Goal: Information Seeking & Learning: Learn about a topic

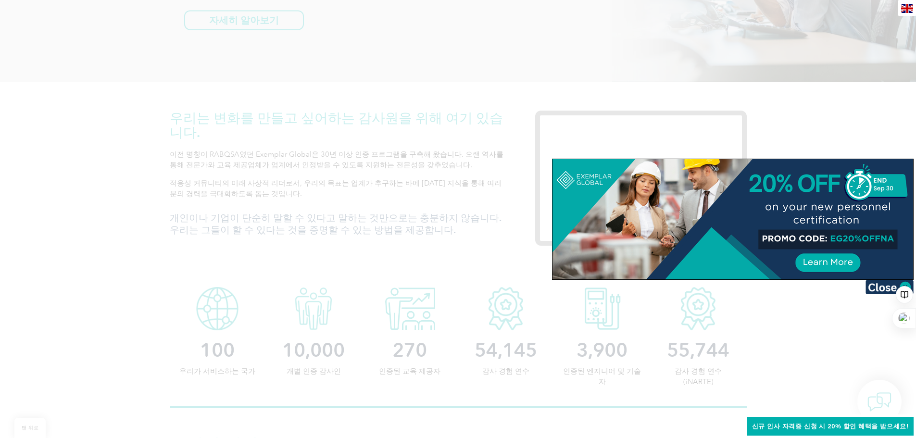
scroll to position [288, 0]
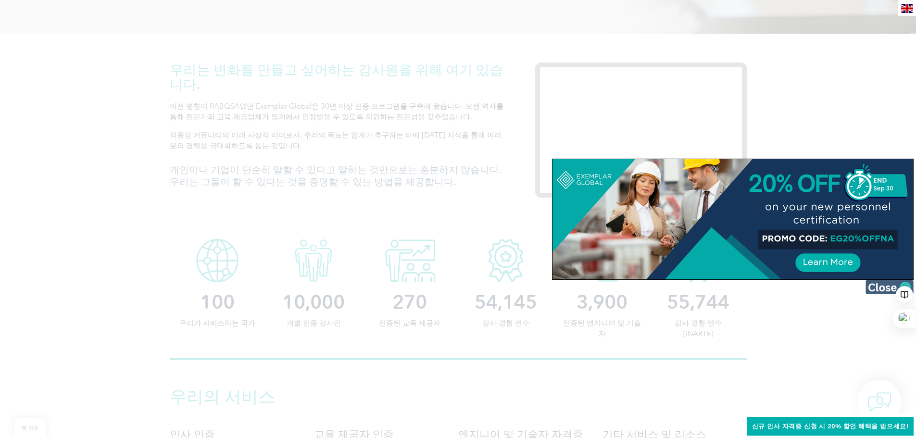
click at [877, 289] on img at bounding box center [889, 287] width 48 height 14
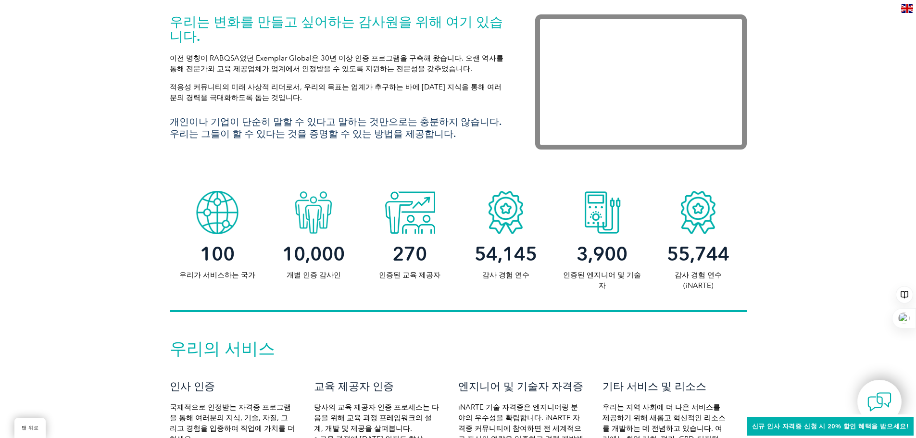
scroll to position [481, 0]
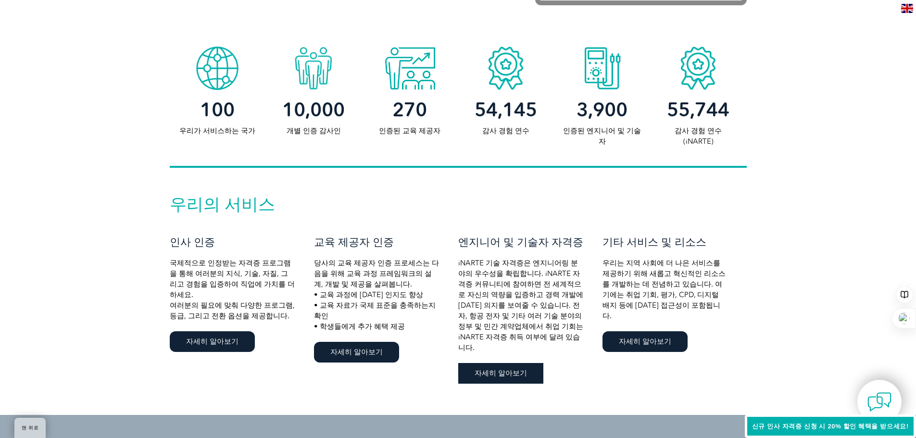
click at [499, 369] on font "자세히 알아보기" at bounding box center [501, 373] width 52 height 9
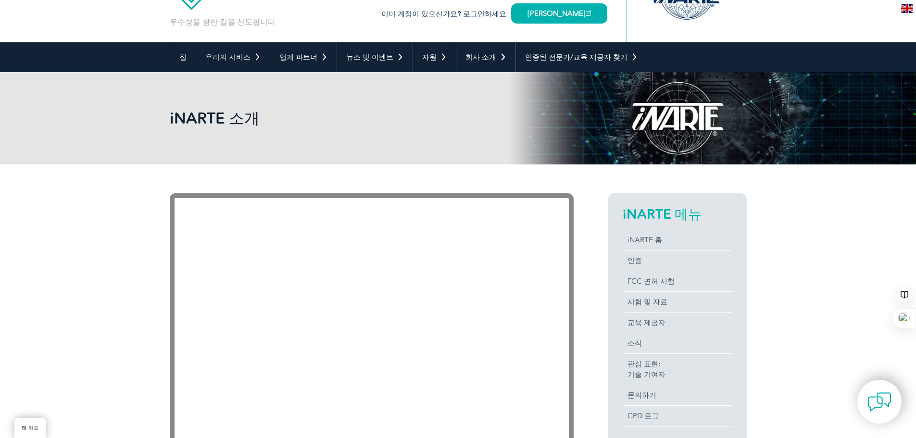
scroll to position [96, 0]
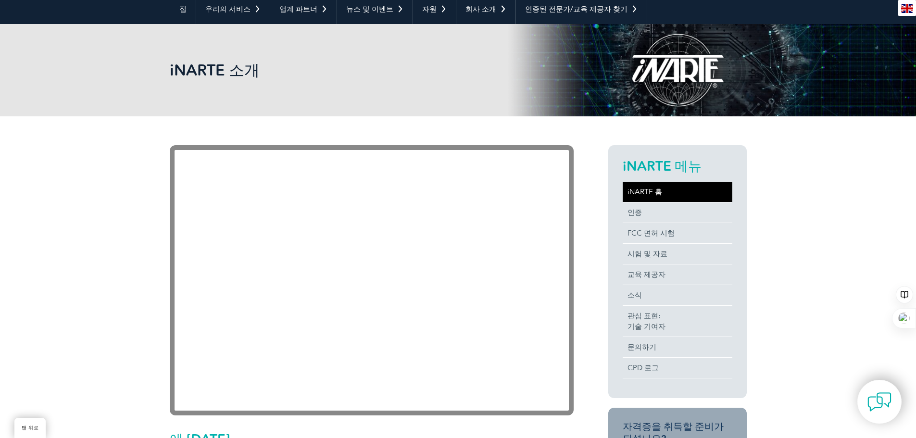
click at [646, 193] on font "iNARTE 홈" at bounding box center [644, 192] width 35 height 9
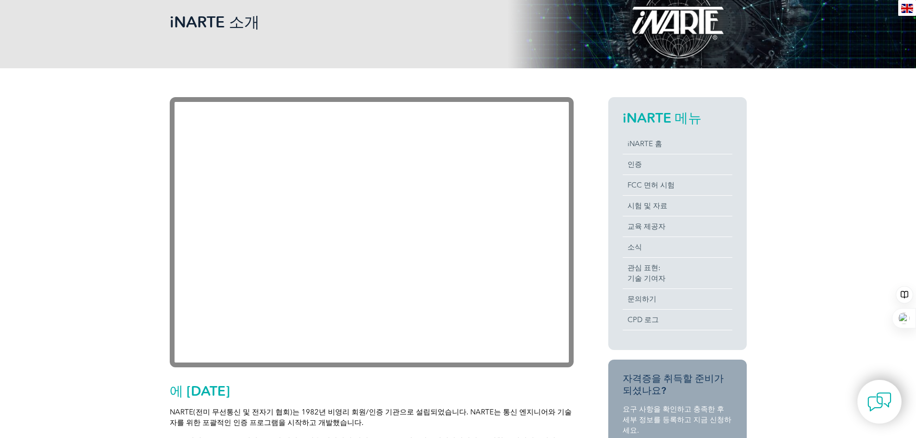
scroll to position [240, 0]
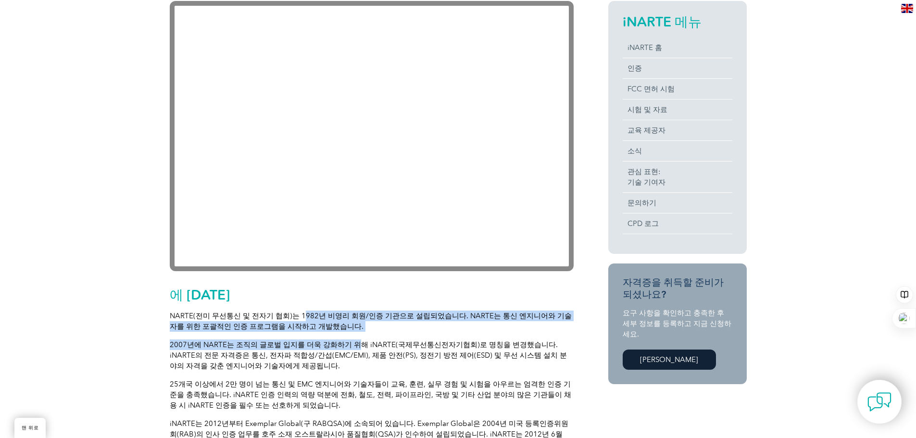
drag, startPoint x: 295, startPoint y: 316, endPoint x: 350, endPoint y: 335, distance: 57.8
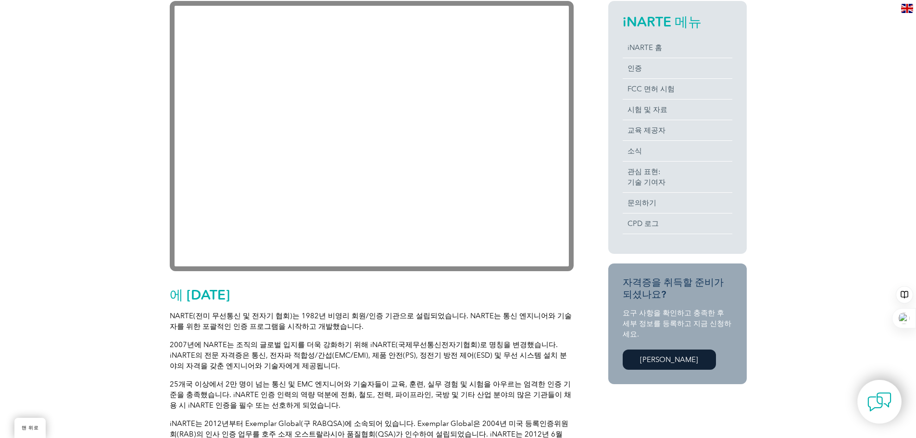
click at [322, 368] on p "2007년에 NARTE는 조직의 글로벌 입지를 더욱 강화하기 위해 iNARTE(국제무선통신전자기협회)로 명칭을 변경했습니다. iNARTE의 전…" at bounding box center [372, 355] width 404 height 32
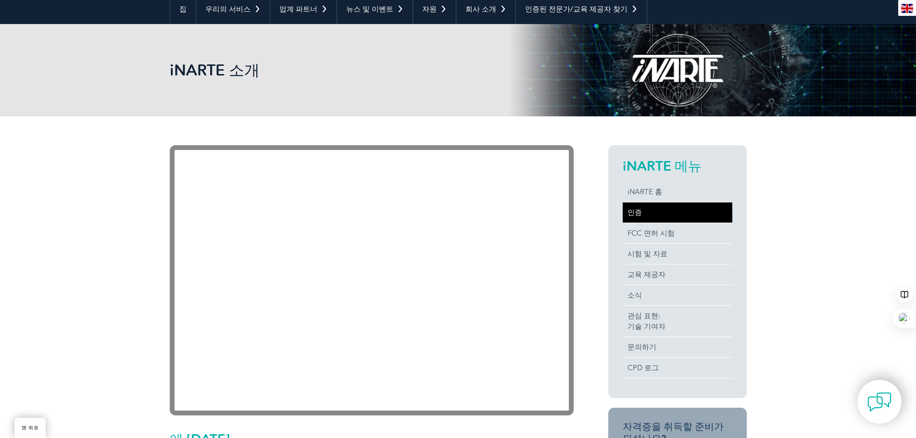
click at [635, 213] on font "인증" at bounding box center [634, 212] width 14 height 9
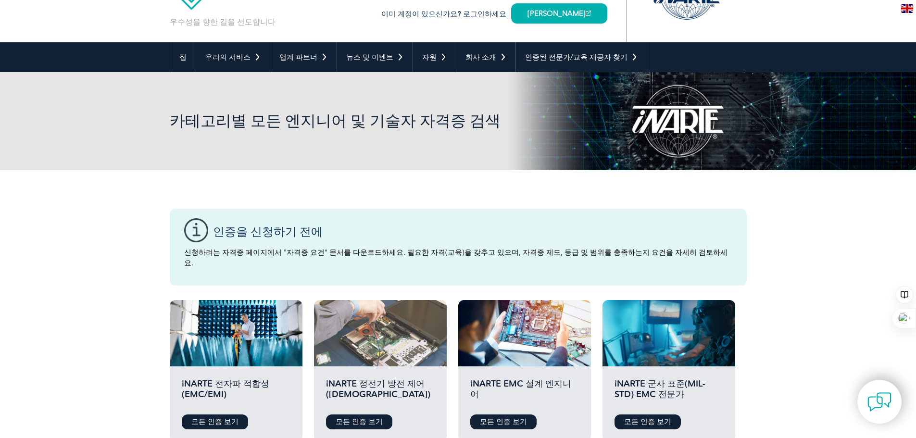
scroll to position [240, 0]
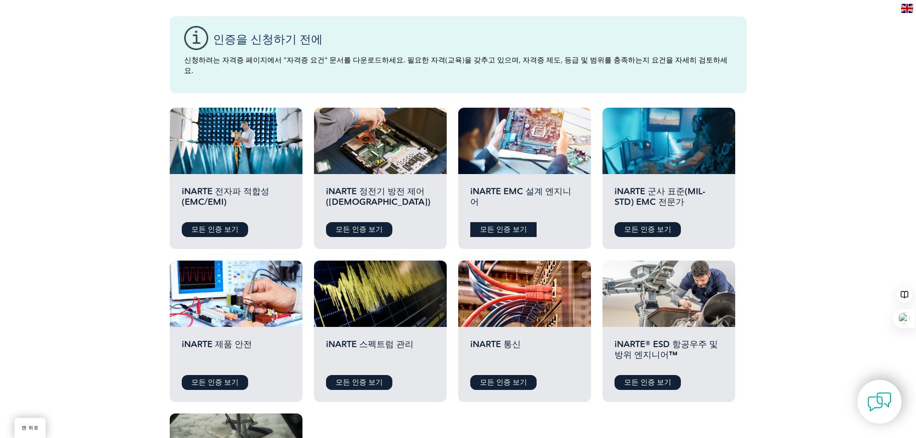
click at [497, 225] on font "모든 인증 보기" at bounding box center [503, 229] width 47 height 9
click at [216, 225] on font "모든 인증 보기" at bounding box center [214, 229] width 47 height 9
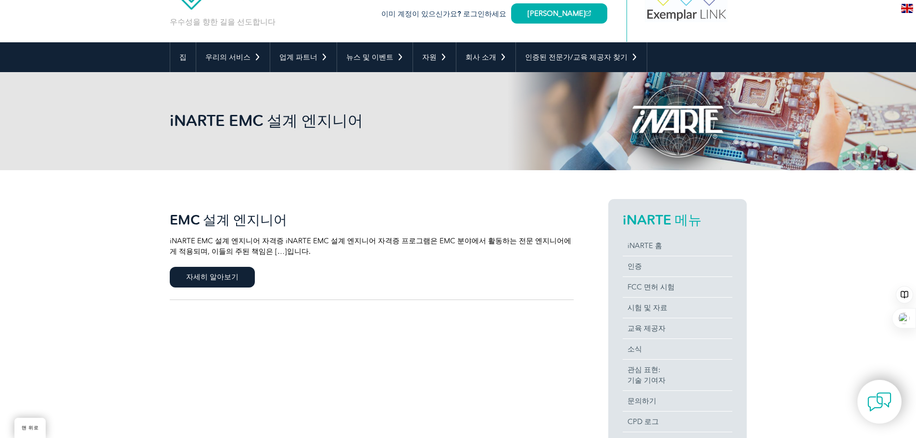
scroll to position [96, 0]
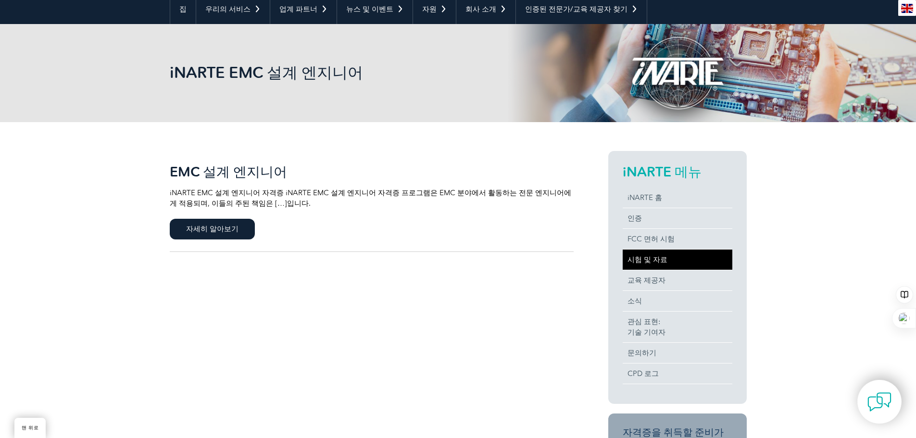
click at [654, 261] on font "시험 및 자료" at bounding box center [647, 259] width 40 height 9
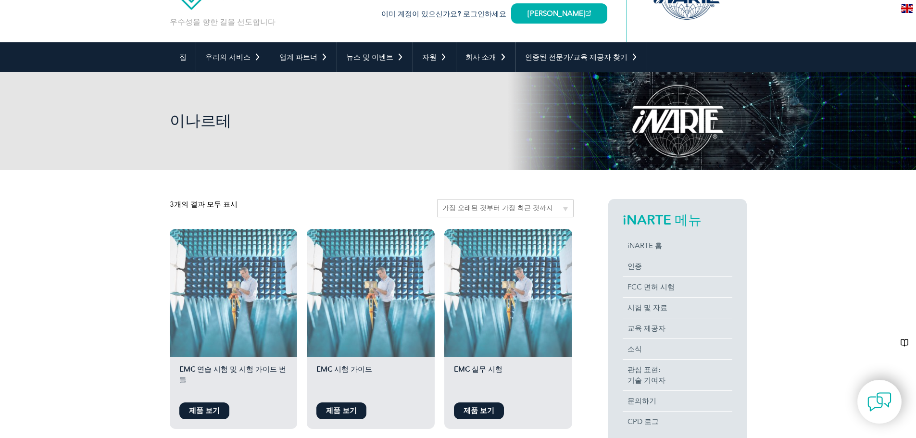
scroll to position [96, 0]
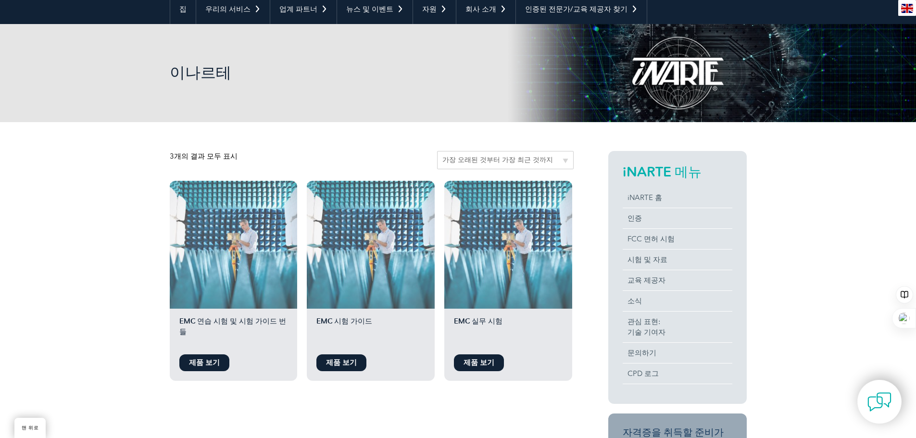
click at [345, 322] on font "EMC 시험 가이드" at bounding box center [344, 321] width 56 height 9
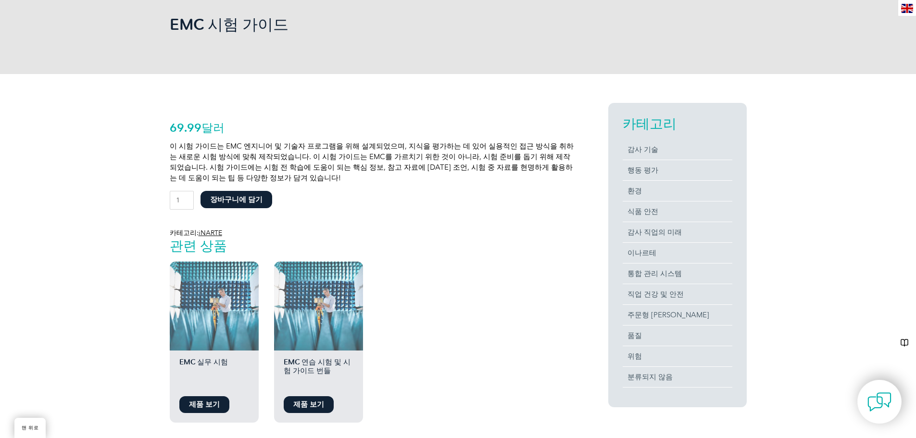
scroll to position [192, 0]
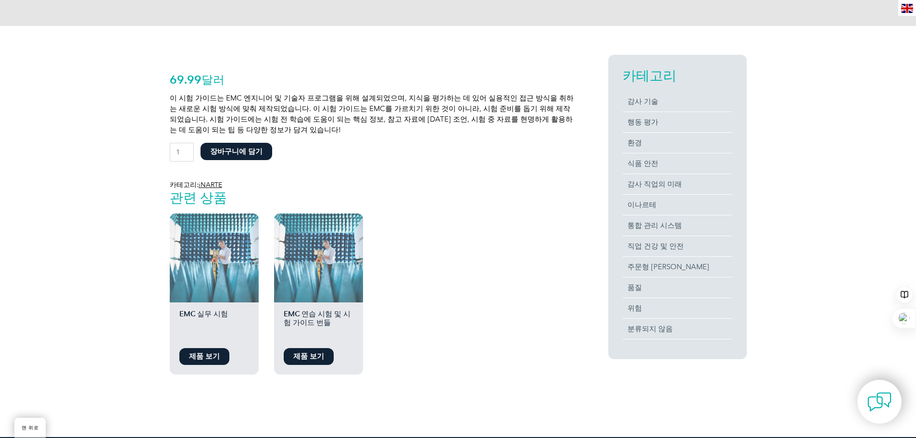
click at [307, 358] on font "제품 보기" at bounding box center [308, 356] width 31 height 9
click at [205, 359] on font "제품 보기" at bounding box center [204, 356] width 31 height 9
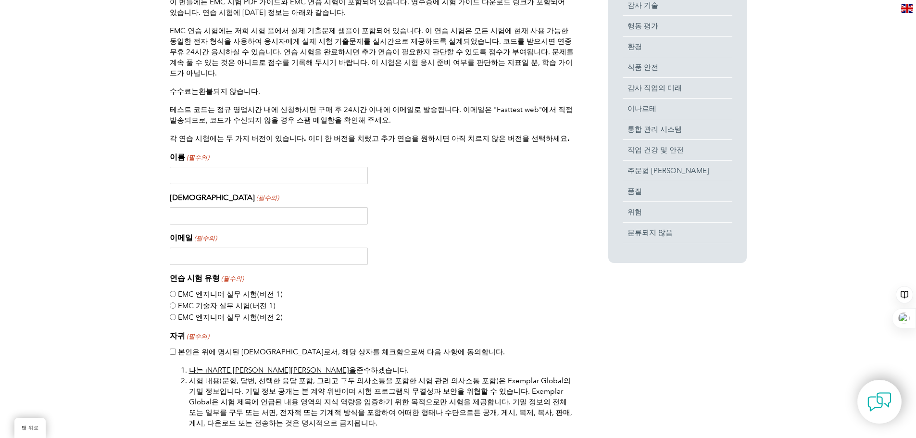
scroll to position [385, 0]
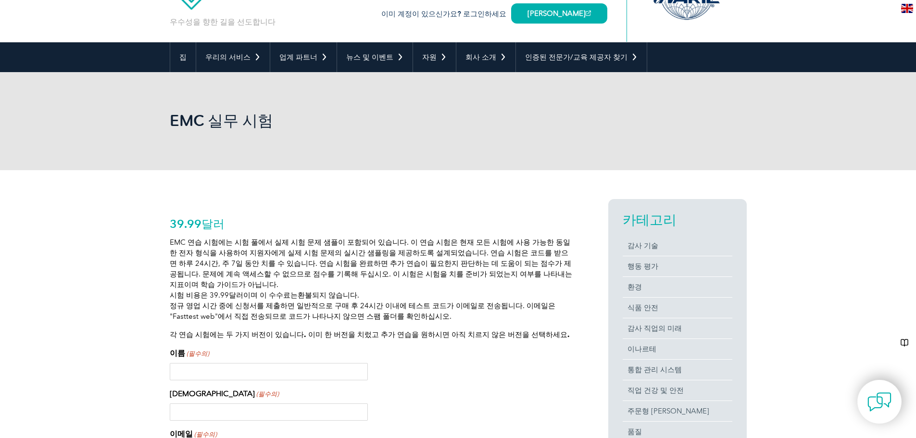
scroll to position [96, 0]
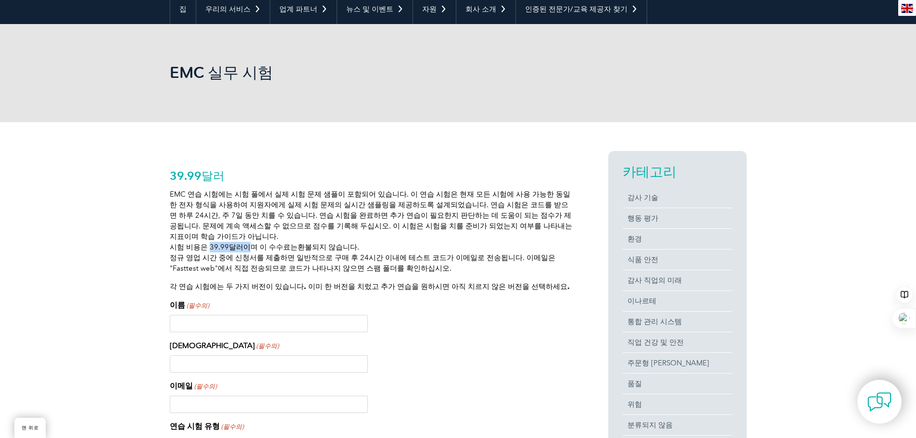
drag, startPoint x: 204, startPoint y: 236, endPoint x: 236, endPoint y: 238, distance: 31.8
click at [236, 243] on font "시험 비용은 39.99달러이며 이 수수료는" at bounding box center [234, 247] width 128 height 9
click at [280, 243] on font "시험 비용은 39.99달러이며 이 수수료는" at bounding box center [234, 247] width 128 height 9
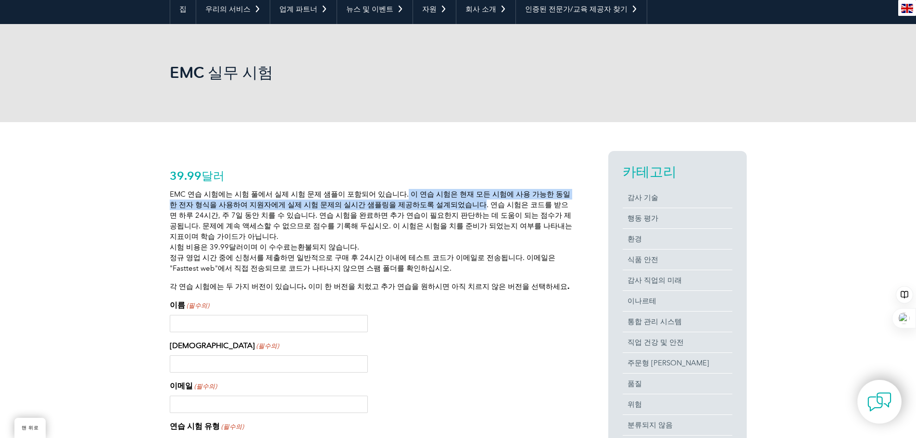
drag, startPoint x: 390, startPoint y: 193, endPoint x: 430, endPoint y: 201, distance: 40.7
click at [430, 201] on font "EMC 연습 시험에는 시험 풀에서 실제 시험 문제 샘플이 포함되어 있습니다. 이 연습 시험은 현재 모든 시험에 사용 가능한 동일한 전자 형식을…" at bounding box center [371, 215] width 402 height 51
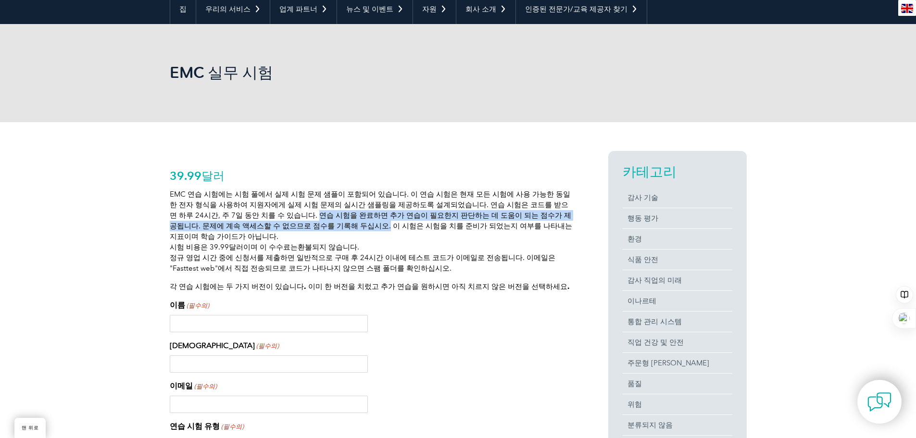
drag, startPoint x: 248, startPoint y: 216, endPoint x: 277, endPoint y: 228, distance: 32.3
click at [277, 228] on font "EMC 연습 시험에는 시험 풀에서 실제 시험 문제 샘플이 포함되어 있습니다. 이 연습 시험은 현재 모든 시험에 사용 가능한 동일한 전자 형식을…" at bounding box center [371, 215] width 402 height 51
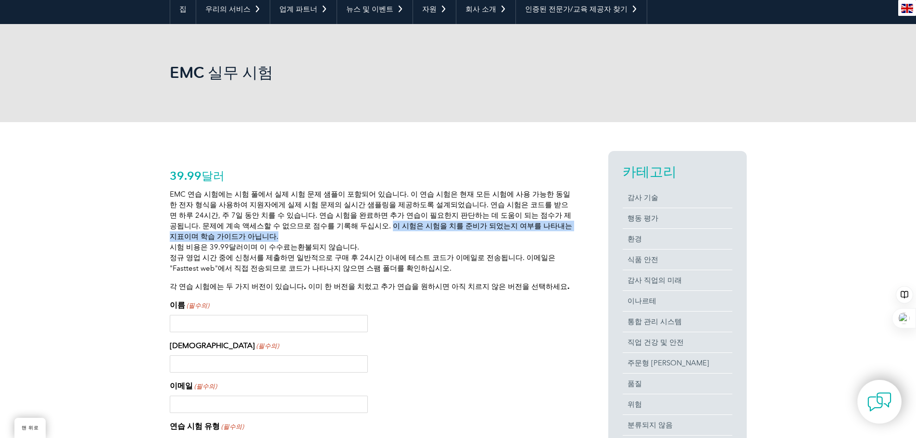
drag, startPoint x: 280, startPoint y: 227, endPoint x: 551, endPoint y: 222, distance: 271.2
click at [551, 222] on p "EMC 연습 시험에는 시험 풀에서 실제 시험 문제 샘플이 포함되어 있습니다. 이 연습 시험은 현재 모든 시험에 사용 가능한 동일한 전자 형식을…" at bounding box center [372, 231] width 404 height 85
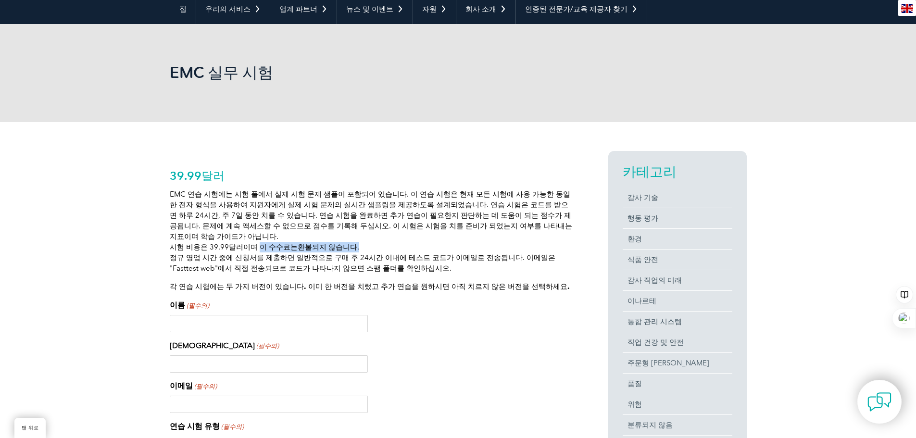
drag, startPoint x: 250, startPoint y: 236, endPoint x: 348, endPoint y: 235, distance: 98.1
click at [348, 235] on p "EMC 연습 시험에는 시험 풀에서 실제 시험 문제 샘플이 포함되어 있습니다. 이 연습 시험은 현재 모든 시험에 사용 가능한 동일한 전자 형식을…" at bounding box center [372, 231] width 404 height 85
drag, startPoint x: 178, startPoint y: 250, endPoint x: 488, endPoint y: 261, distance: 310.3
click at [488, 261] on p "EMC 연습 시험에는 시험 풀에서 실제 시험 문제 샘플이 포함되어 있습니다. 이 연습 시험은 현재 모든 시험에 사용 가능한 동일한 전자 형식을…" at bounding box center [372, 231] width 404 height 85
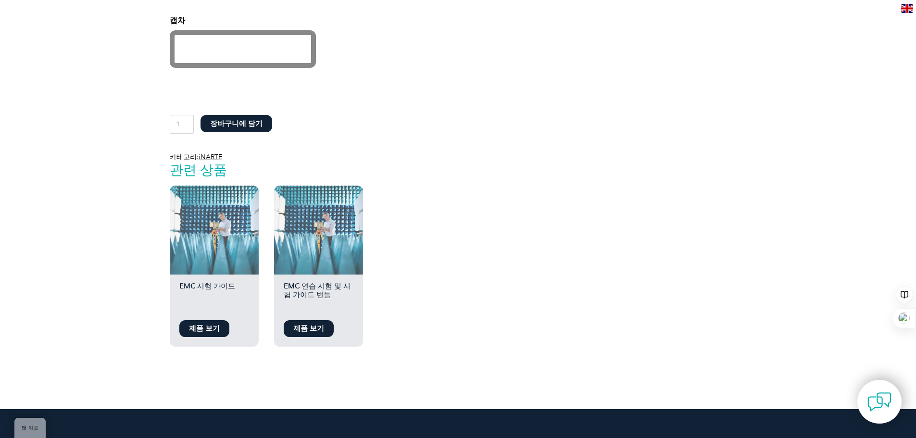
scroll to position [721, 0]
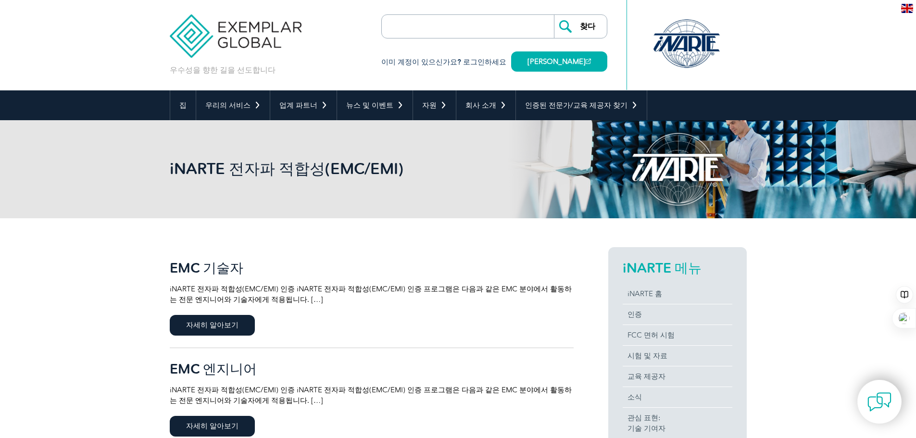
scroll to position [144, 0]
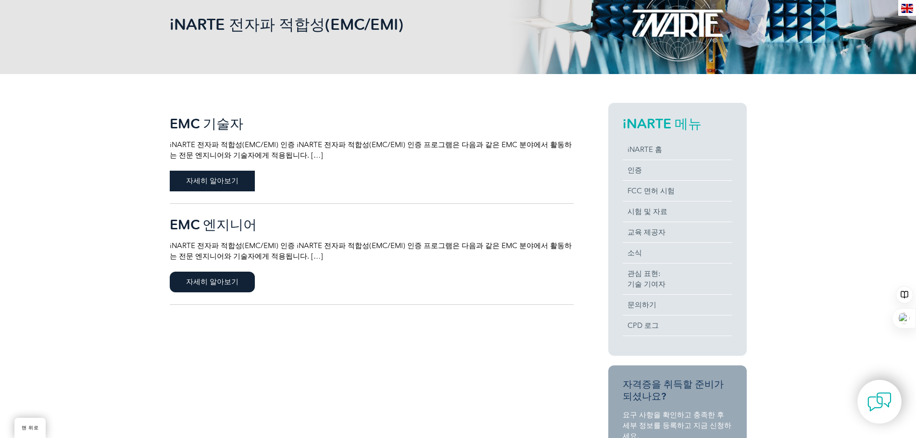
click at [219, 185] on font "자세히 알아보기" at bounding box center [212, 180] width 52 height 9
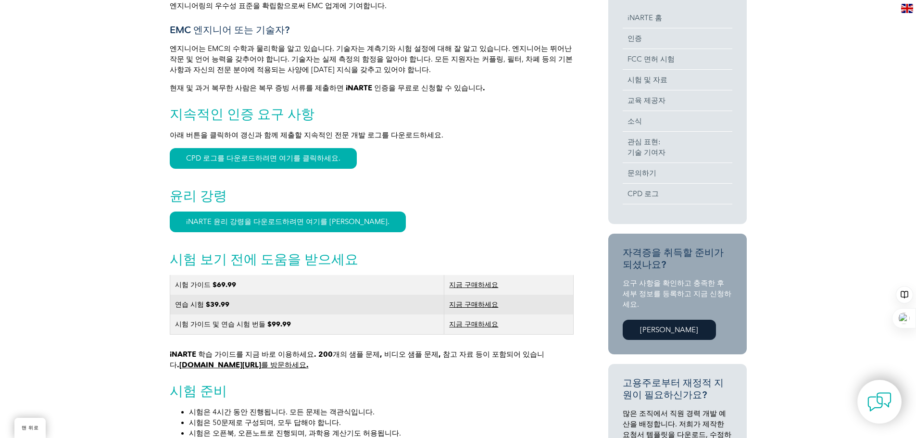
scroll to position [385, 0]
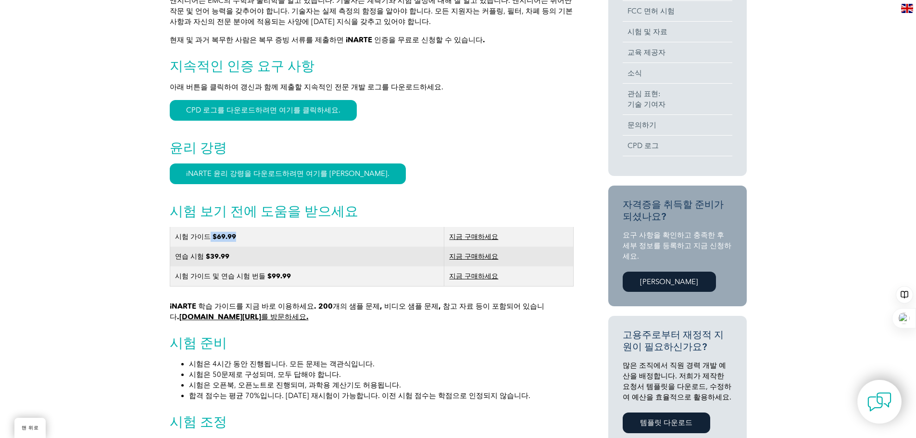
drag, startPoint x: 208, startPoint y: 240, endPoint x: 246, endPoint y: 240, distance: 38.0
click at [246, 240] on td "시험 가이드 $69.99" at bounding box center [307, 237] width 275 height 20
click at [241, 318] on font "www.learnemc.com/inarte를 방문하세요." at bounding box center [243, 317] width 129 height 9
drag, startPoint x: 174, startPoint y: 260, endPoint x: 243, endPoint y: 260, distance: 69.2
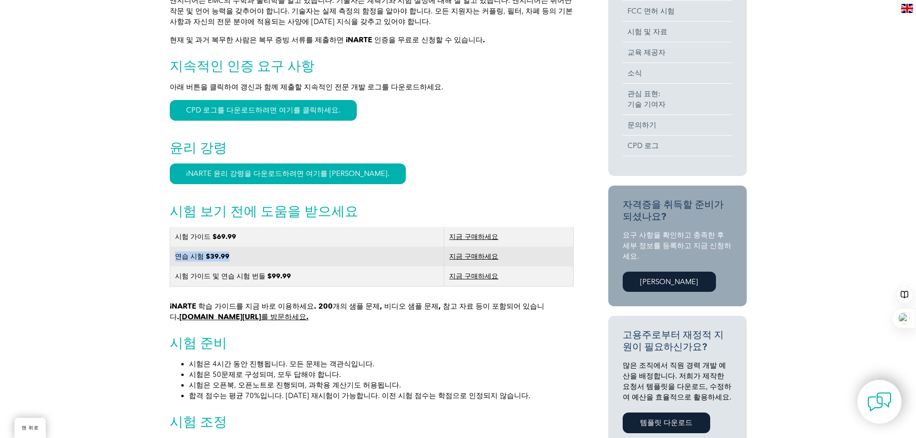
click at [243, 260] on td "연습 시험 $39.99" at bounding box center [307, 257] width 275 height 20
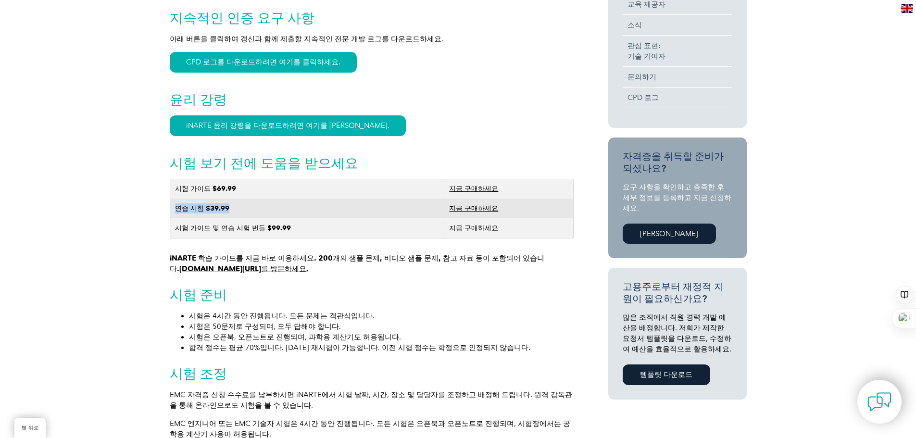
scroll to position [481, 0]
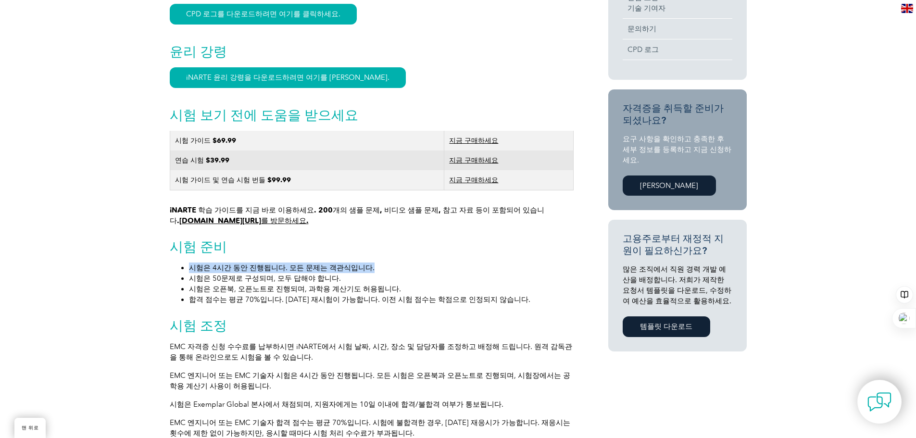
drag, startPoint x: 191, startPoint y: 270, endPoint x: 360, endPoint y: 264, distance: 169.3
click at [360, 264] on div "일반 개요 iNARTE 전자파 적합성(EMC/EMI) 인증 iNARTE 전자파 적합성(EMC/EMI) 인증 프로그램은 본딩, 차폐, 접지, E…" at bounding box center [372, 358] width 404 height 1185
drag, startPoint x: 189, startPoint y: 283, endPoint x: 336, endPoint y: 277, distance: 147.3
click at [336, 277] on li "시험은 50문제로 구성되며, 모두 답해야 합니다." at bounding box center [381, 278] width 385 height 11
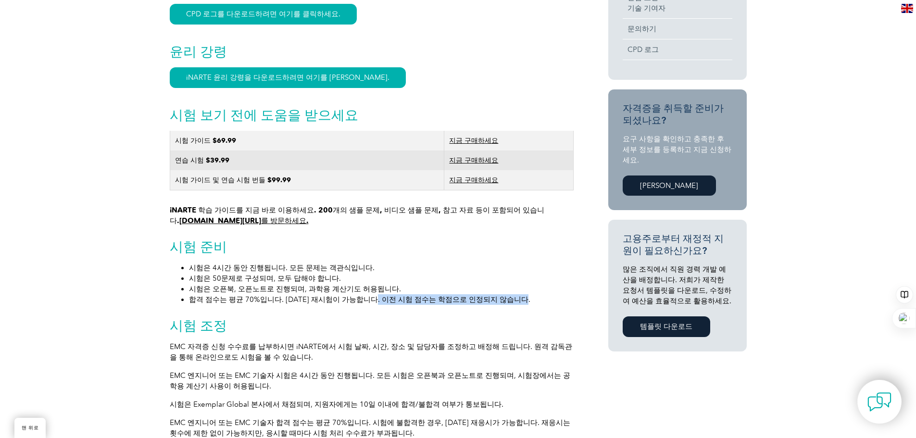
drag, startPoint x: 367, startPoint y: 302, endPoint x: 514, endPoint y: 301, distance: 147.6
click at [514, 301] on li "합격 점수는 평균 70%입니다. 90일 후 재시험이 가능합니다. 이전 시험 점수는 학점으로 인정되지 않습니다." at bounding box center [381, 299] width 385 height 11
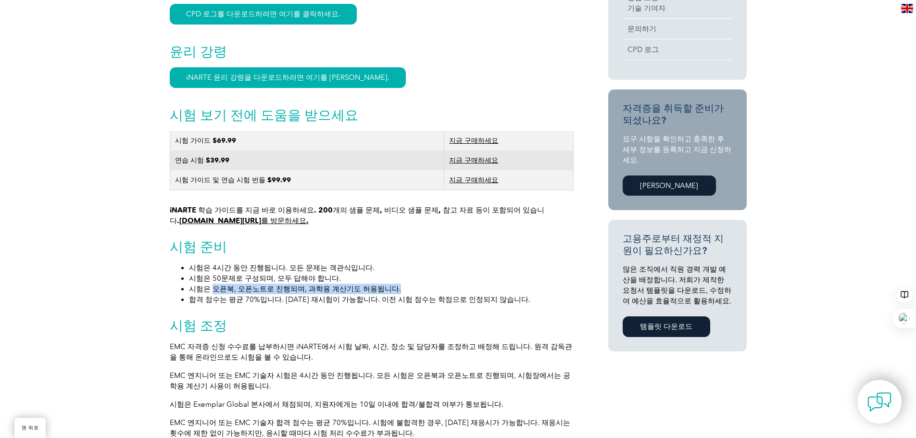
drag, startPoint x: 211, startPoint y: 291, endPoint x: 388, endPoint y: 293, distance: 177.0
click at [388, 293] on li "시험은 오픈북, 오픈노트로 진행되며, 과학용 계산기도 허용됩니다." at bounding box center [381, 289] width 385 height 11
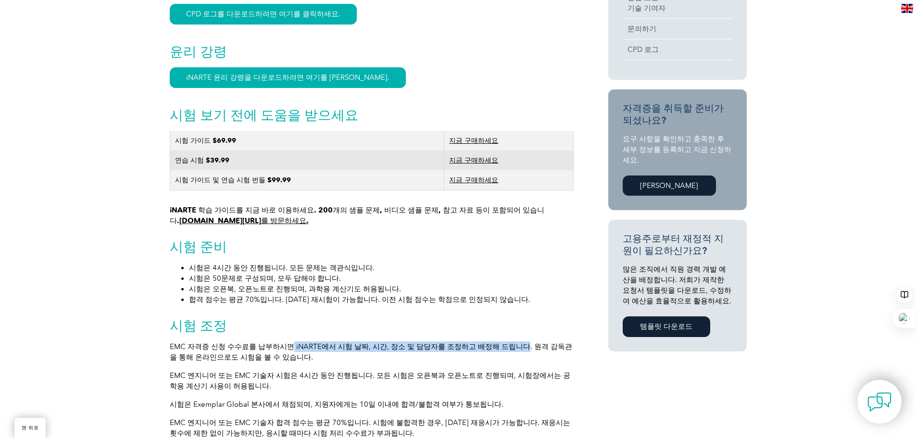
drag, startPoint x: 286, startPoint y: 349, endPoint x: 502, endPoint y: 349, distance: 215.9
click at [502, 349] on font "EMC 자격증 신청 수수료를 납부하시면 iNARTE에서 시험 날짜, 시간, 장소 및 담당자를 조정하고 배정해 드립니다. 원격 감독관을 통해 온…" at bounding box center [371, 351] width 402 height 19
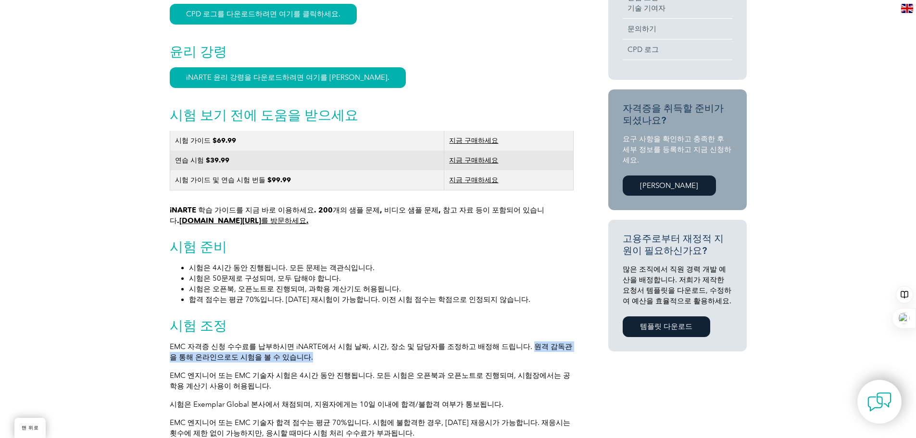
drag, startPoint x: 511, startPoint y: 349, endPoint x: 512, endPoint y: 359, distance: 9.7
click at [512, 359] on p "EMC 자격증 신청 수수료를 납부하시면 iNARTE에서 시험 날짜, 시간, 장소 및 담당자를 조정하고 배정해 드립니다. 원격 감독관을 통해 온…" at bounding box center [372, 351] width 404 height 21
click at [355, 376] on font "EMC 엔지니어 또는 EMC 기술자 시험은 4시간 동안 진행됩니다. 모든 시험은 오픈북과 오픈노트로 진행되며, 시험장에서는 공학용 계산기 사용…" at bounding box center [370, 380] width 401 height 19
drag, startPoint x: 508, startPoint y: 349, endPoint x: 280, endPoint y: 359, distance: 228.1
click at [280, 359] on p "EMC 자격증 신청 수수료를 납부하시면 iNARTE에서 시험 날짜, 시간, 장소 및 담당자를 조정하고 배정해 드립니다. 원격 감독관을 통해 온…" at bounding box center [372, 351] width 404 height 21
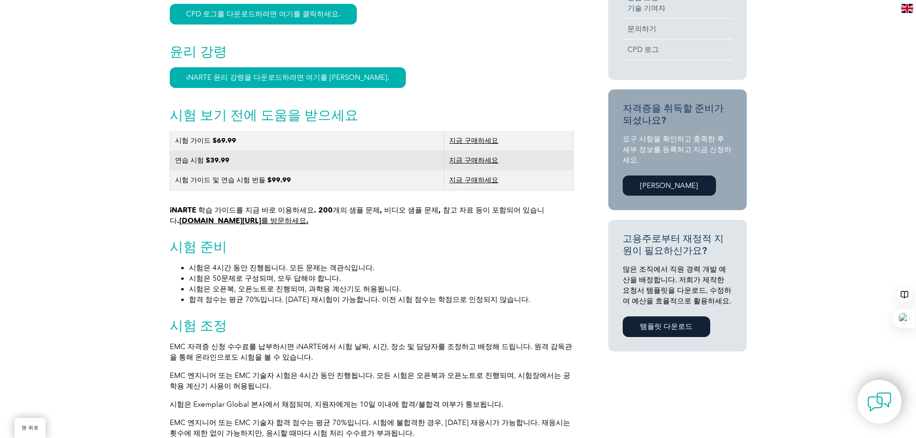
click at [238, 385] on p "EMC 엔지니어 또는 EMC 기술자 시험은 4시간 동안 진행됩니다. 모든 시험은 오픈북과 오픈노트로 진행되며, 시험장에서는 공학용 계산기 사용…" at bounding box center [372, 380] width 404 height 21
drag, startPoint x: 171, startPoint y: 381, endPoint x: 357, endPoint y: 378, distance: 186.1
click at [357, 378] on font "EMC 엔지니어 또는 EMC 기술자 시험은 4시간 동안 진행됩니다. 모든 시험은 오픈북과 오픈노트로 진행되며, 시험장에서는 공학용 계산기 사용…" at bounding box center [370, 380] width 401 height 19
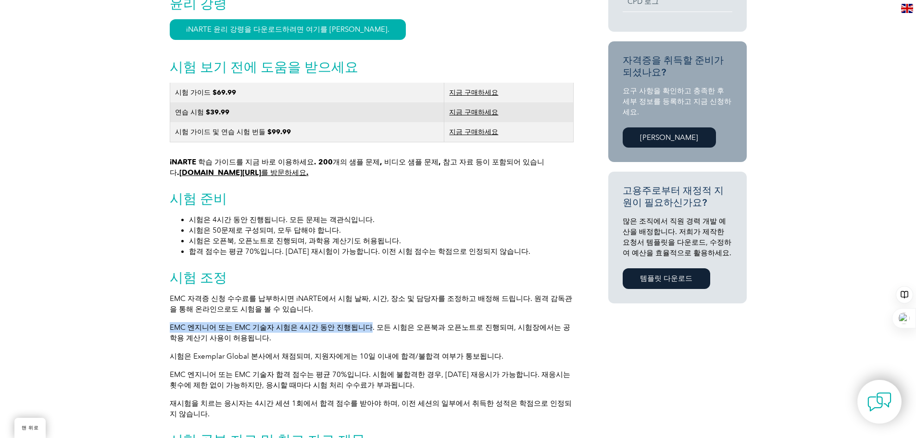
scroll to position [577, 0]
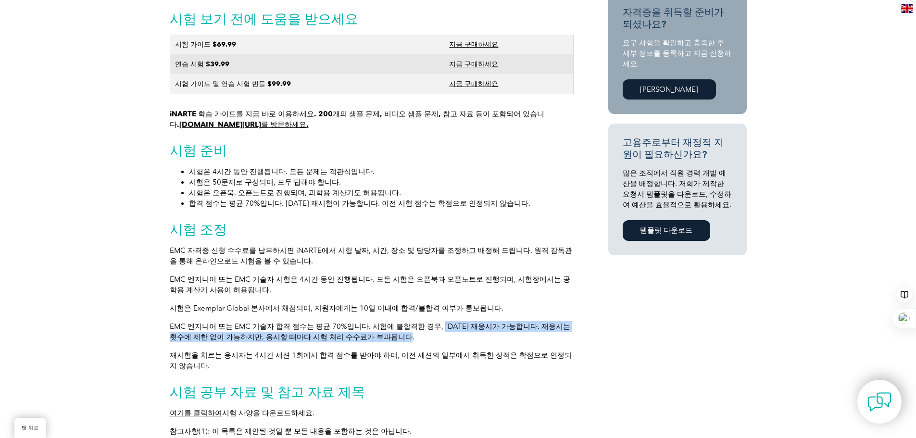
drag, startPoint x: 426, startPoint y: 329, endPoint x: 538, endPoint y: 339, distance: 112.1
click at [538, 339] on p "EMC 엔지니어 또는 EMC 기술자 합격 점수는 평균 70%입니다. 시험에 불합격한 경우, 90일 후 재응시가 가능합니다. 재응시는 횟수에 제…" at bounding box center [372, 331] width 404 height 21
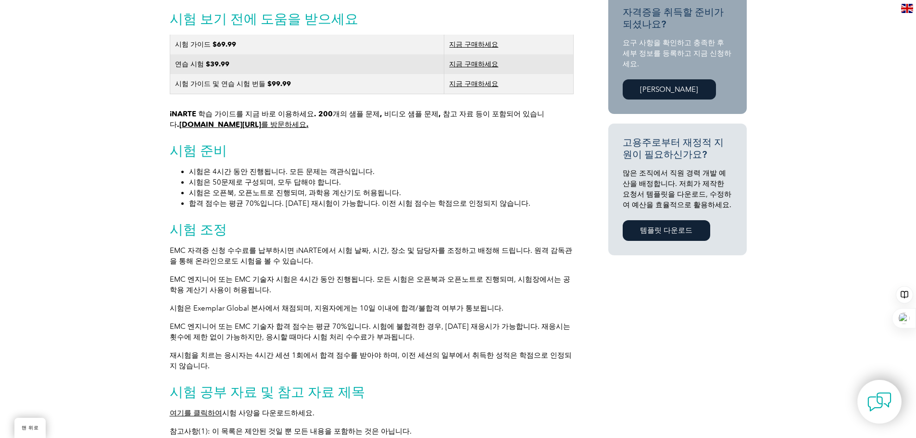
click at [216, 346] on div "일반 개요 iNARTE 전자파 적합성(EMC/EMI) 인증 iNARTE 전자파 적합성(EMC/EMI) 인증 프로그램은 본딩, 차폐, 접지, E…" at bounding box center [372, 262] width 404 height 1185
drag, startPoint x: 229, startPoint y: 339, endPoint x: 370, endPoint y: 336, distance: 140.9
click at [370, 336] on p "EMC 엔지니어 또는 EMC 기술자 합격 점수는 평균 70%입니다. 시험에 불합격한 경우, 90일 후 재응시가 가능합니다. 재응시는 횟수에 제…" at bounding box center [372, 331] width 404 height 21
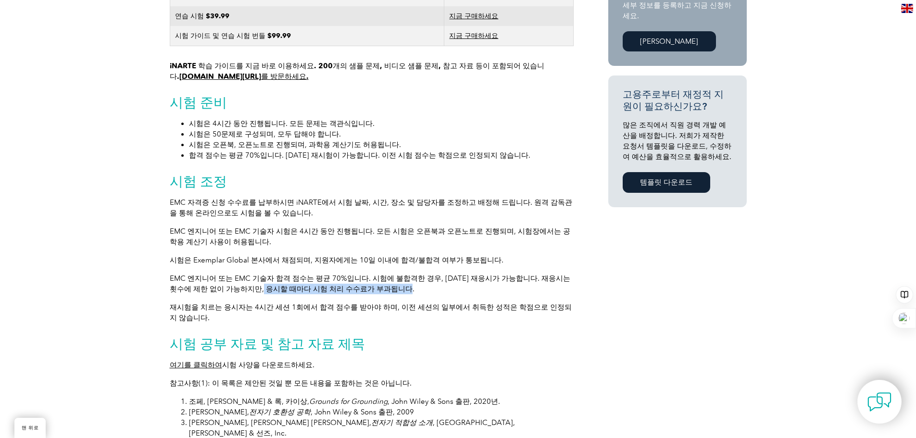
scroll to position [673, 0]
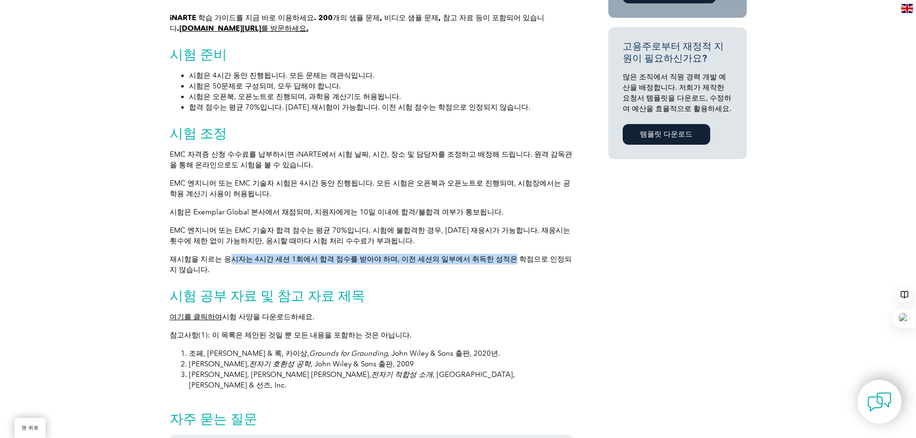
drag, startPoint x: 229, startPoint y: 263, endPoint x: 487, endPoint y: 257, distance: 258.3
click at [487, 257] on p "재시험을 치르는 응시자는 4시간 세션 1회에서 합격 점수를 받아야 하며, 이전 세션의 일부에서 취득한 성적은 학점으로 인정되지 않습니다." at bounding box center [372, 264] width 404 height 21
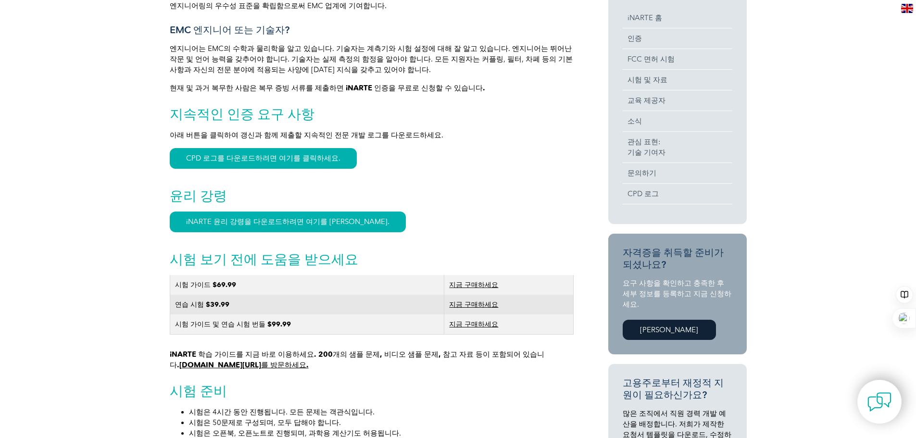
scroll to position [0, 0]
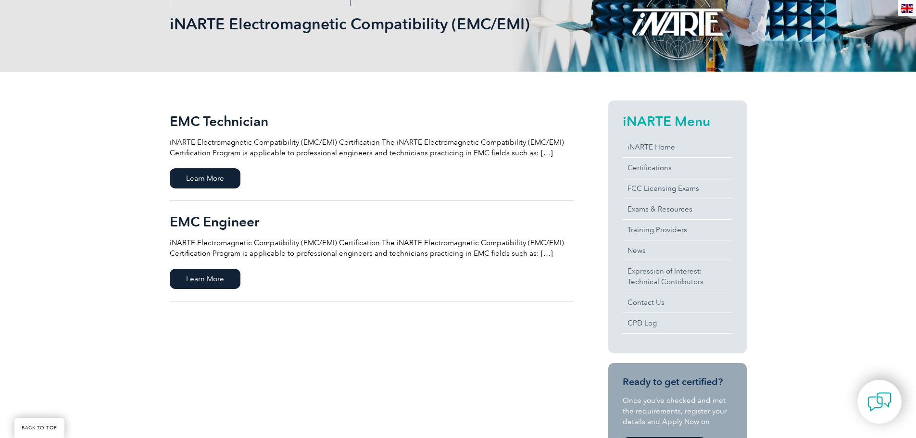
scroll to position [144, 0]
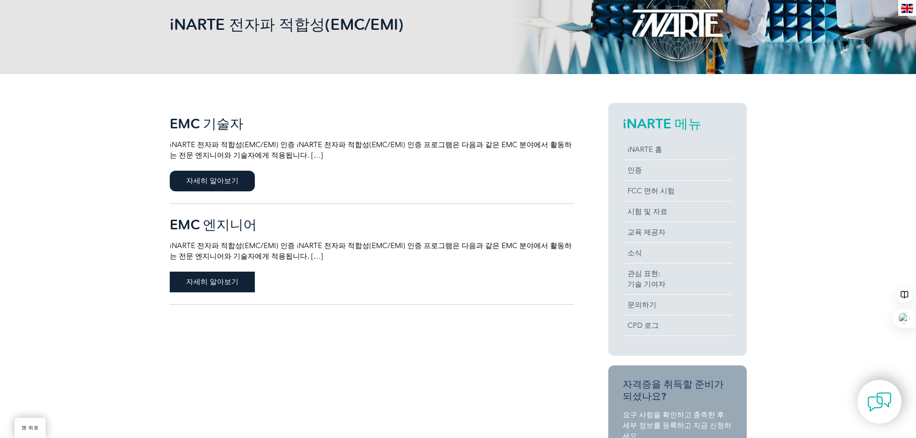
click at [223, 283] on font "자세히 알아보기" at bounding box center [212, 281] width 52 height 9
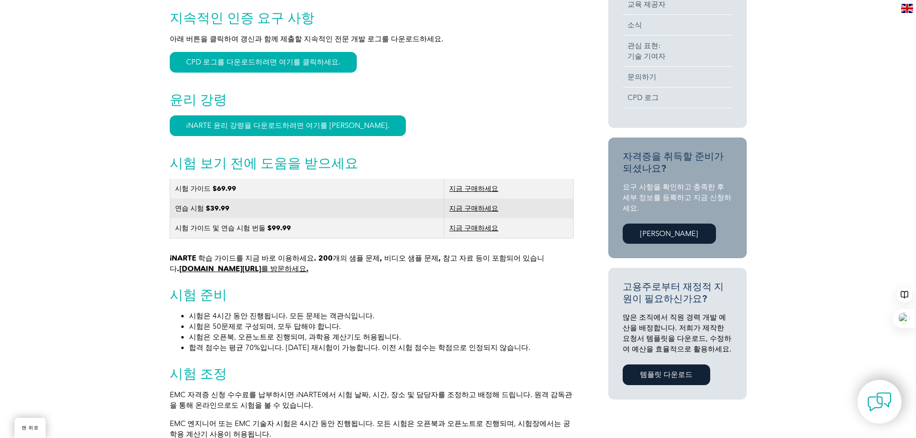
scroll to position [481, 0]
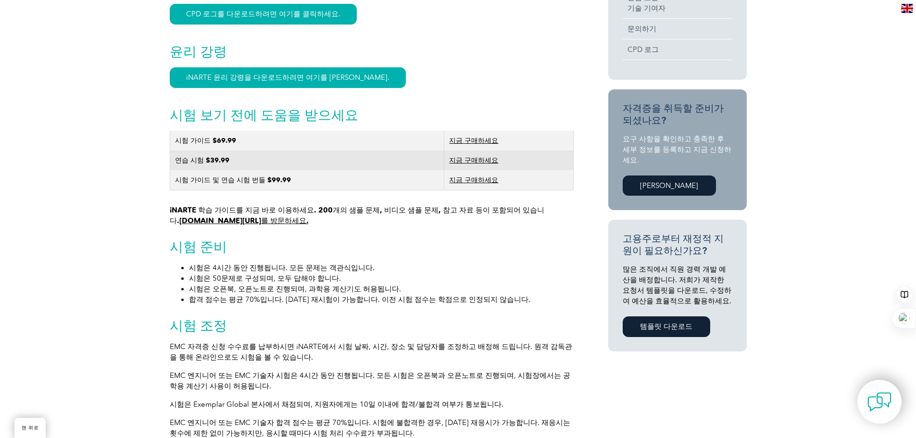
click at [252, 222] on font "www.learnemc.com/inarte를 방문하세요." at bounding box center [243, 220] width 129 height 9
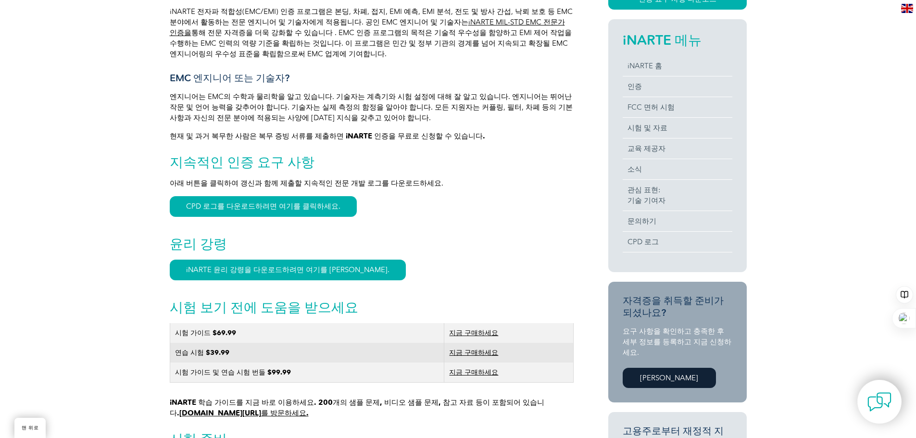
scroll to position [0, 0]
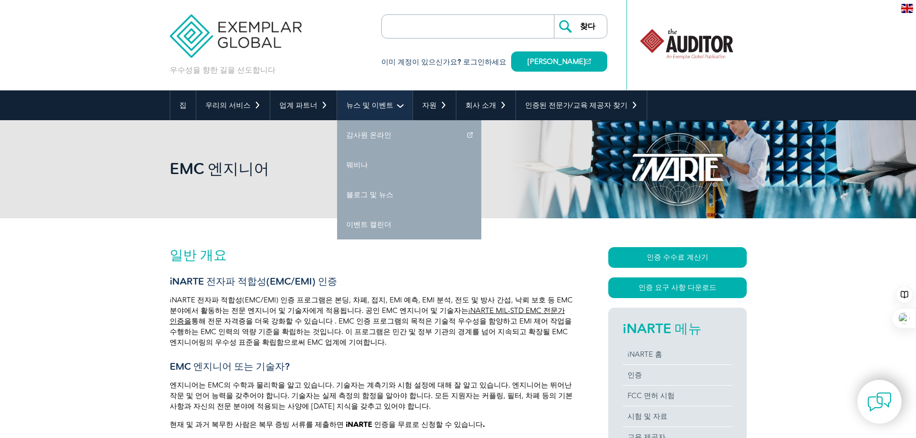
click at [366, 102] on font "뉴스 및 이벤트" at bounding box center [369, 105] width 47 height 9
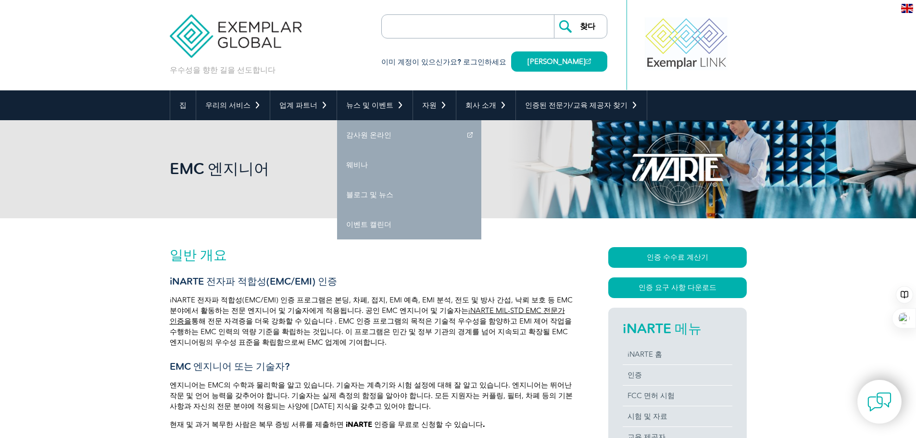
click at [379, 326] on font "통해 전문 자격증을 더욱 강화할 수 있습니다 . EMC 인증 프로그램의 목적은 기술적 우수성을 함양하고 EMI 제어 작업을 수행하는 EMC 인…" at bounding box center [371, 332] width 402 height 30
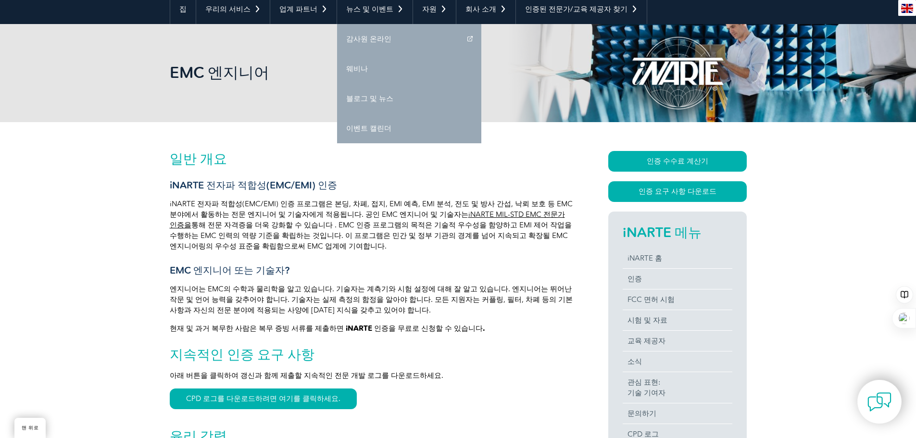
scroll to position [144, 0]
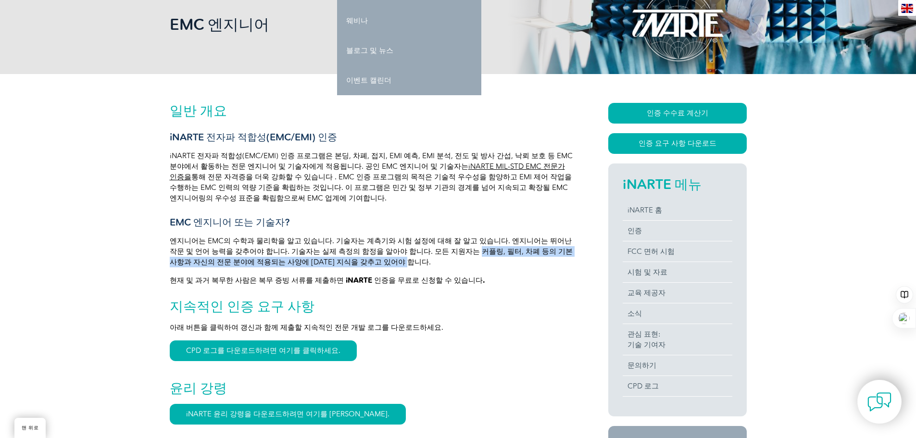
drag, startPoint x: 426, startPoint y: 252, endPoint x: 400, endPoint y: 264, distance: 29.5
click at [400, 264] on p "엔지니어는 EMC의 수학과 물리학을 알고 있습니다. 기술자는 계측기와 시험 설정에 대해 잘 알고 있습니다. 엔지니어는 뛰어난 작문 및 언어 능…" at bounding box center [372, 252] width 404 height 32
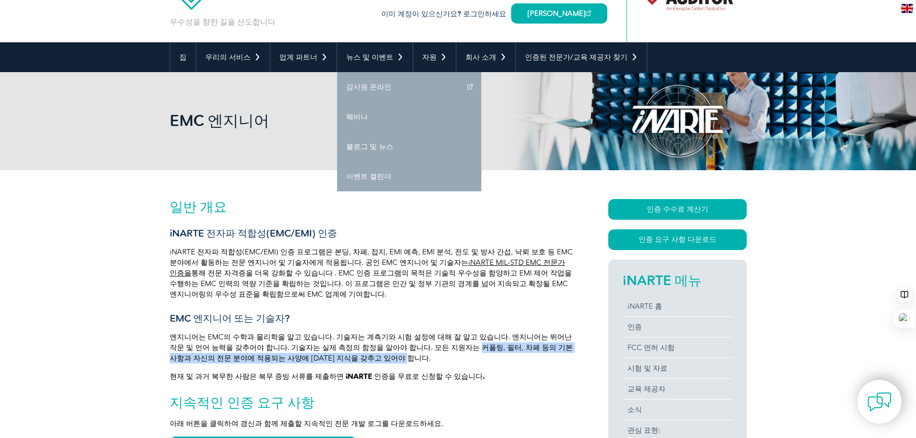
scroll to position [0, 0]
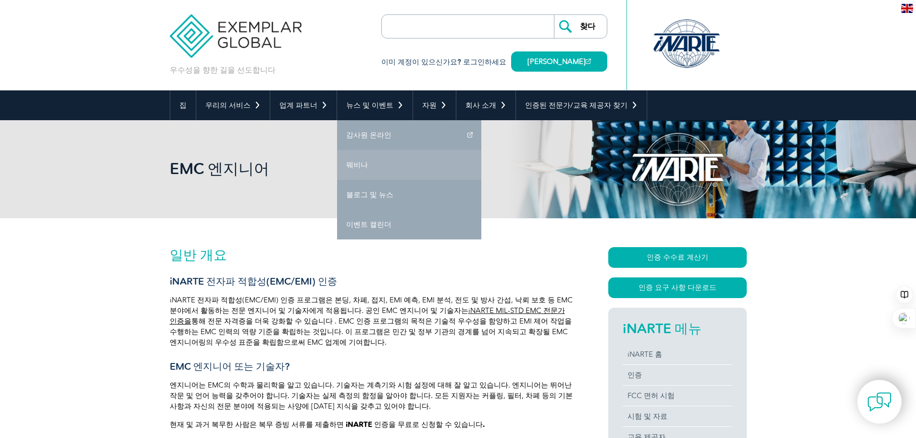
click at [356, 165] on h1 "EMC 엔지니어" at bounding box center [354, 169] width 369 height 21
click at [345, 157] on link "웨비나" at bounding box center [409, 165] width 144 height 30
